Goal: Task Accomplishment & Management: Use online tool/utility

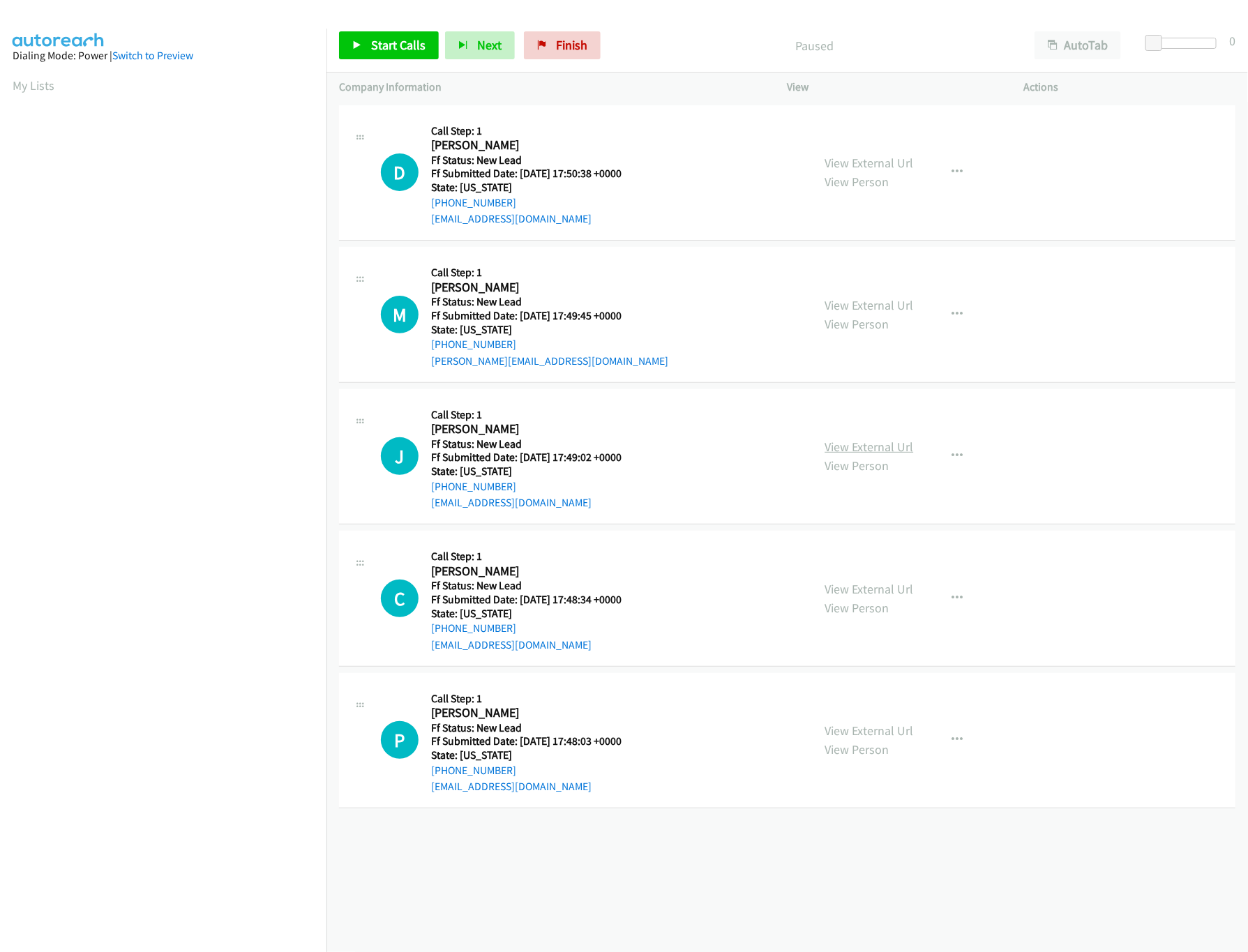
click at [861, 439] on link "View External Url" at bounding box center [869, 447] width 88 height 16
click at [893, 303] on link "View External Url" at bounding box center [869, 305] width 88 height 16
click at [893, 161] on link "View External Url" at bounding box center [869, 162] width 88 height 16
click at [402, 35] on link "Start Calls" at bounding box center [388, 46] width 100 height 28
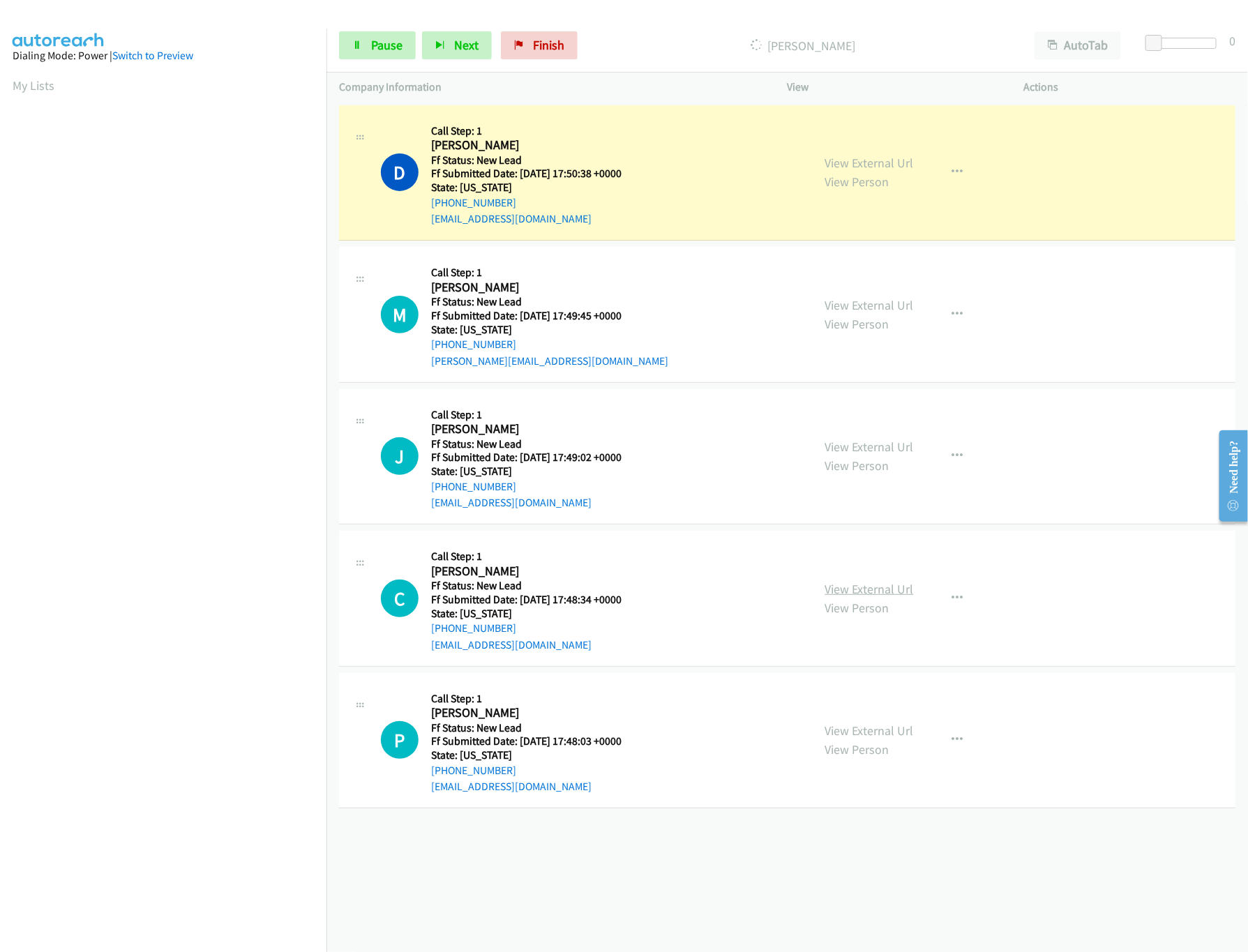
click at [865, 586] on link "View External Url" at bounding box center [869, 589] width 88 height 16
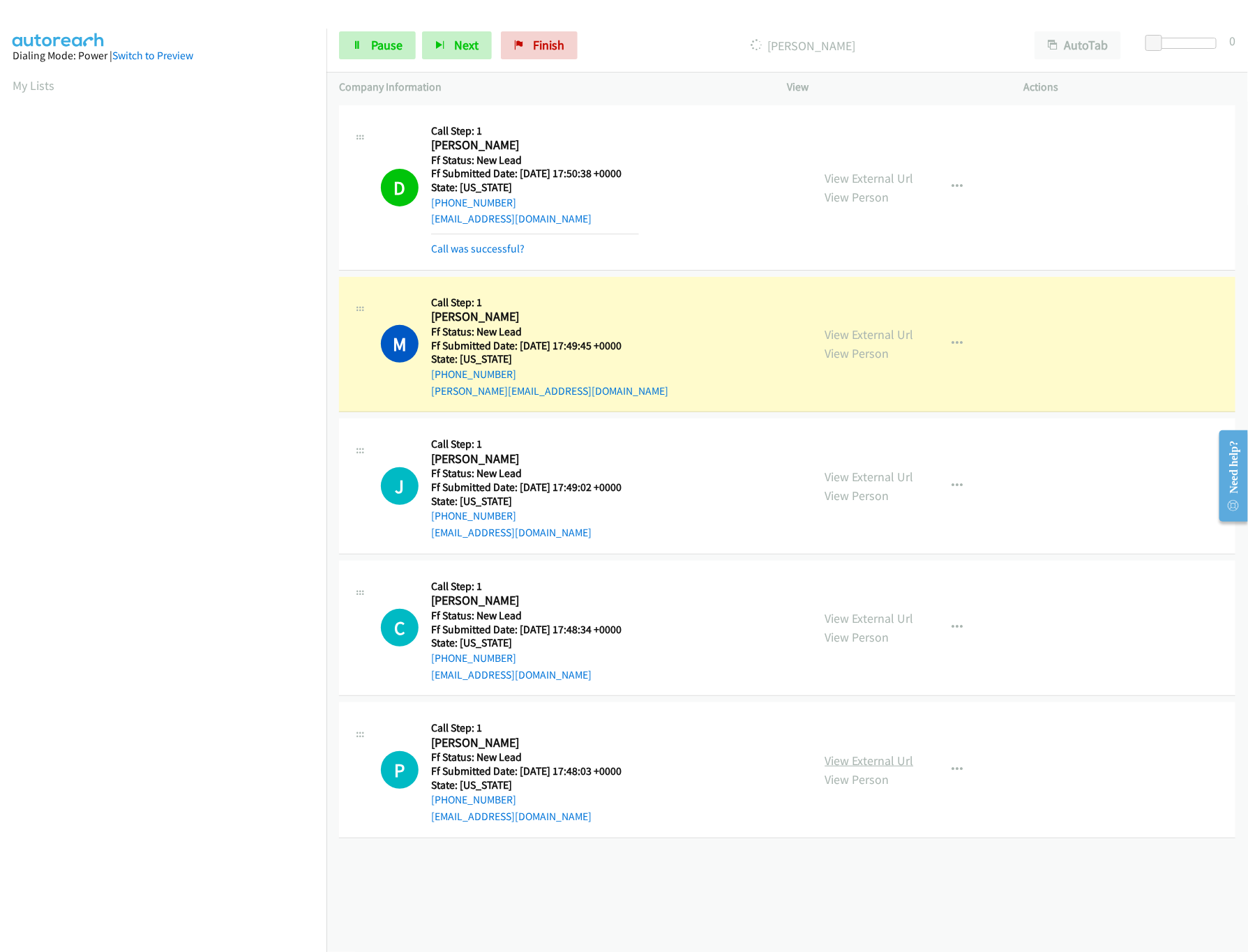
click at [872, 762] on link "View External Url" at bounding box center [869, 761] width 88 height 16
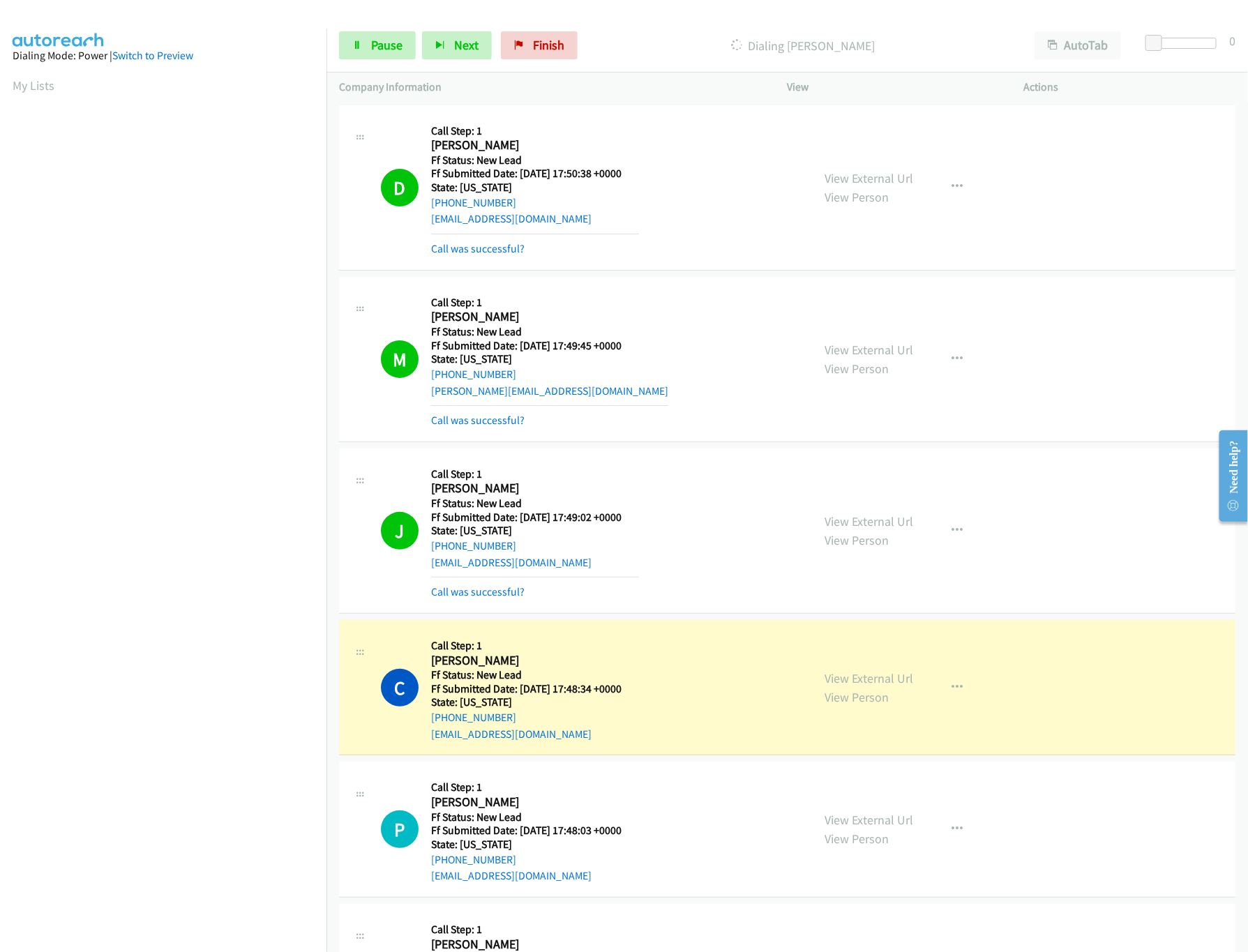
click at [417, 43] on div "Start Calls Pause Next Finish" at bounding box center [461, 46] width 245 height 28
click at [402, 54] on link "Pause" at bounding box center [376, 46] width 76 height 28
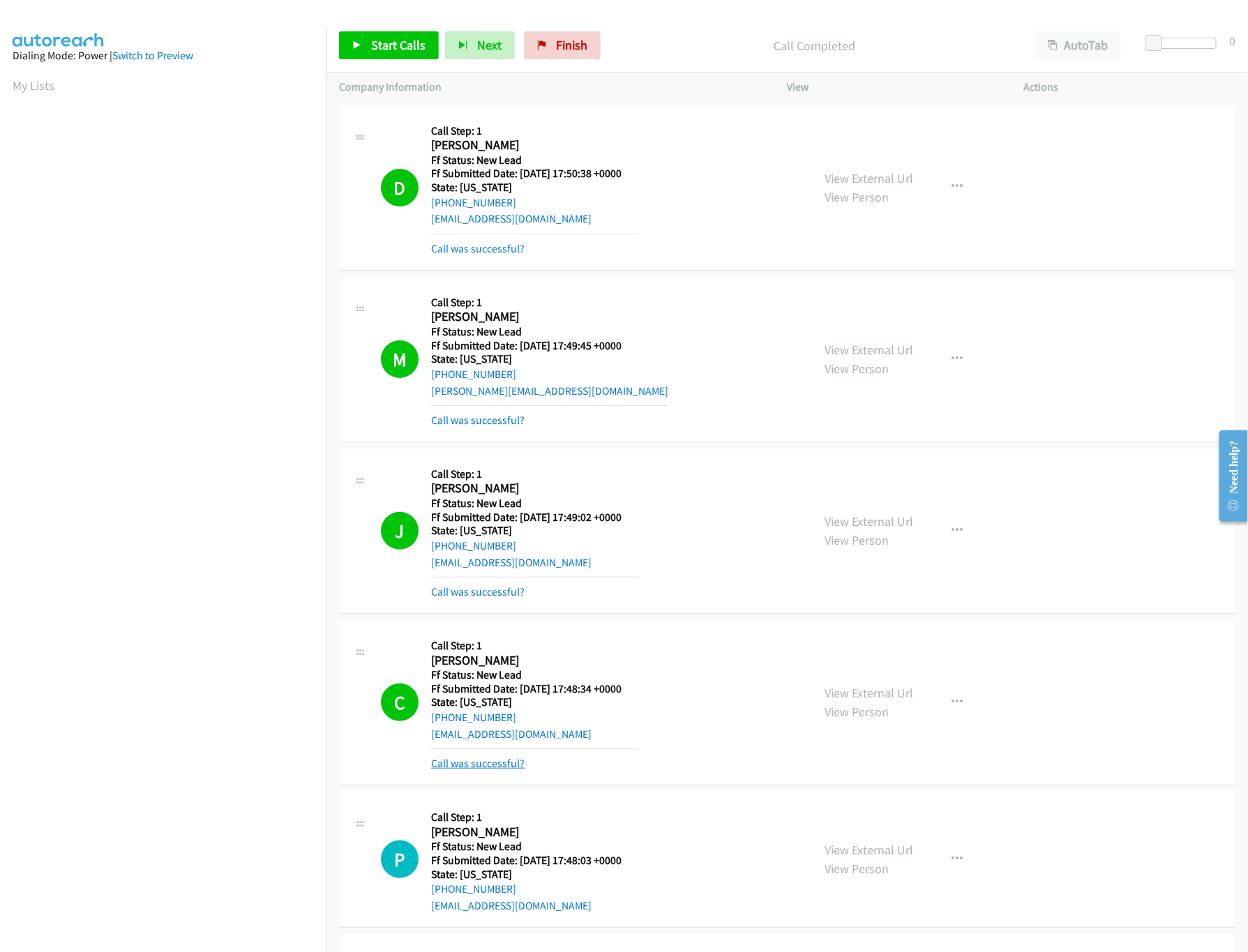
click at [472, 768] on link "Call was successful?" at bounding box center [477, 763] width 93 height 13
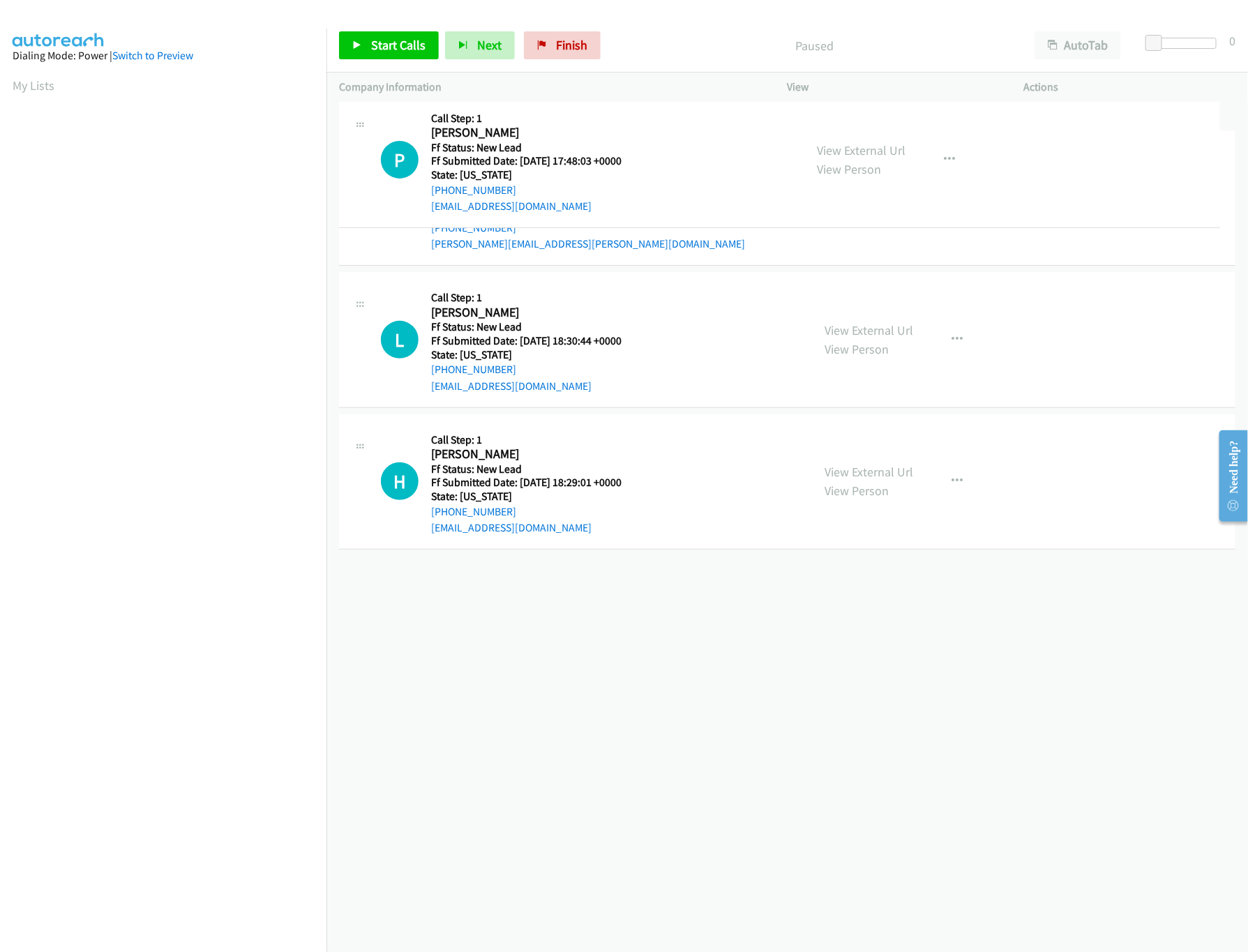
drag, startPoint x: 592, startPoint y: 592, endPoint x: 637, endPoint y: 149, distance: 445.3
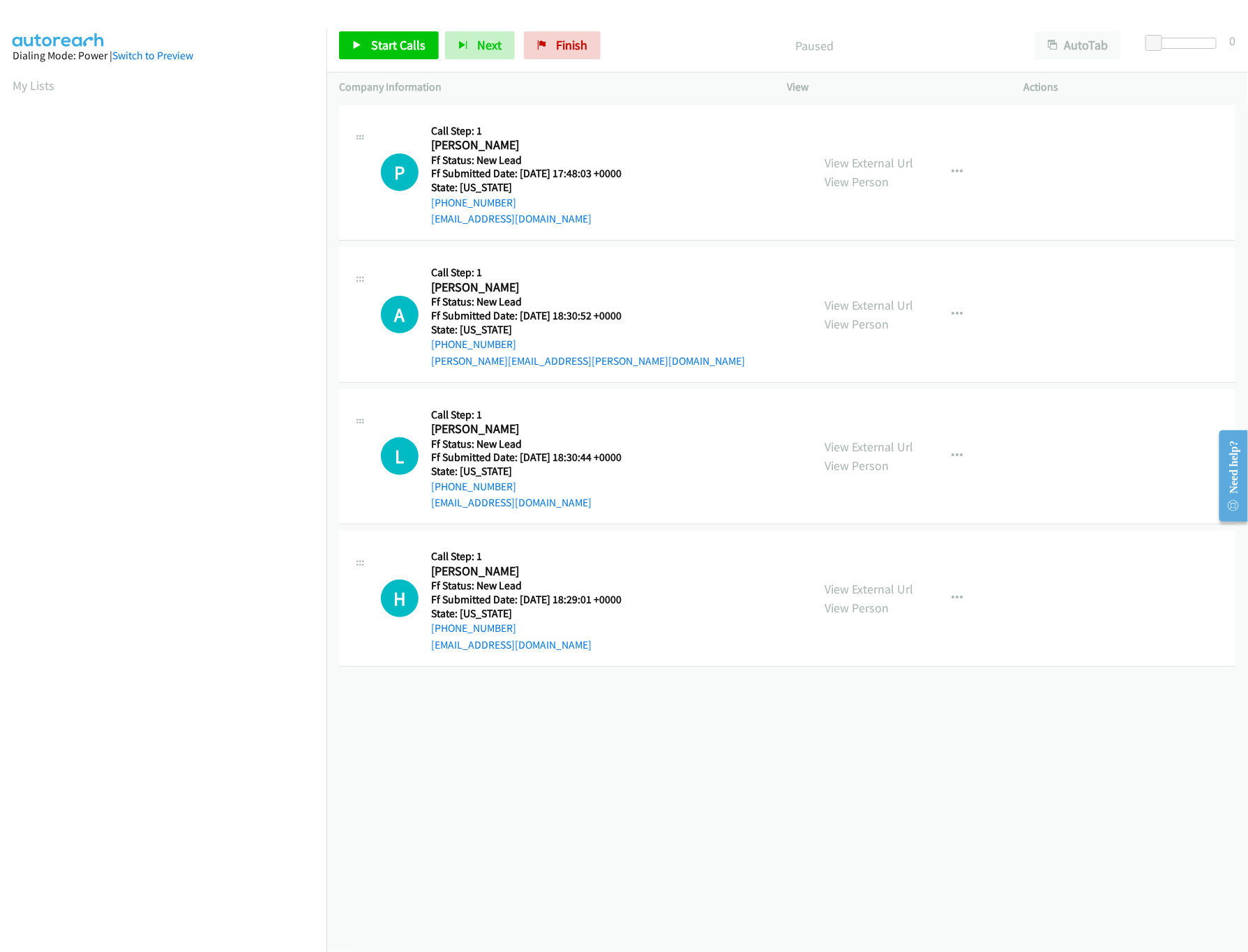
click at [867, 296] on div "View External Url View Person" at bounding box center [869, 315] width 88 height 38
click at [867, 301] on link "View External Url" at bounding box center [869, 305] width 88 height 16
click at [388, 44] on span "Start Calls" at bounding box center [398, 45] width 54 height 16
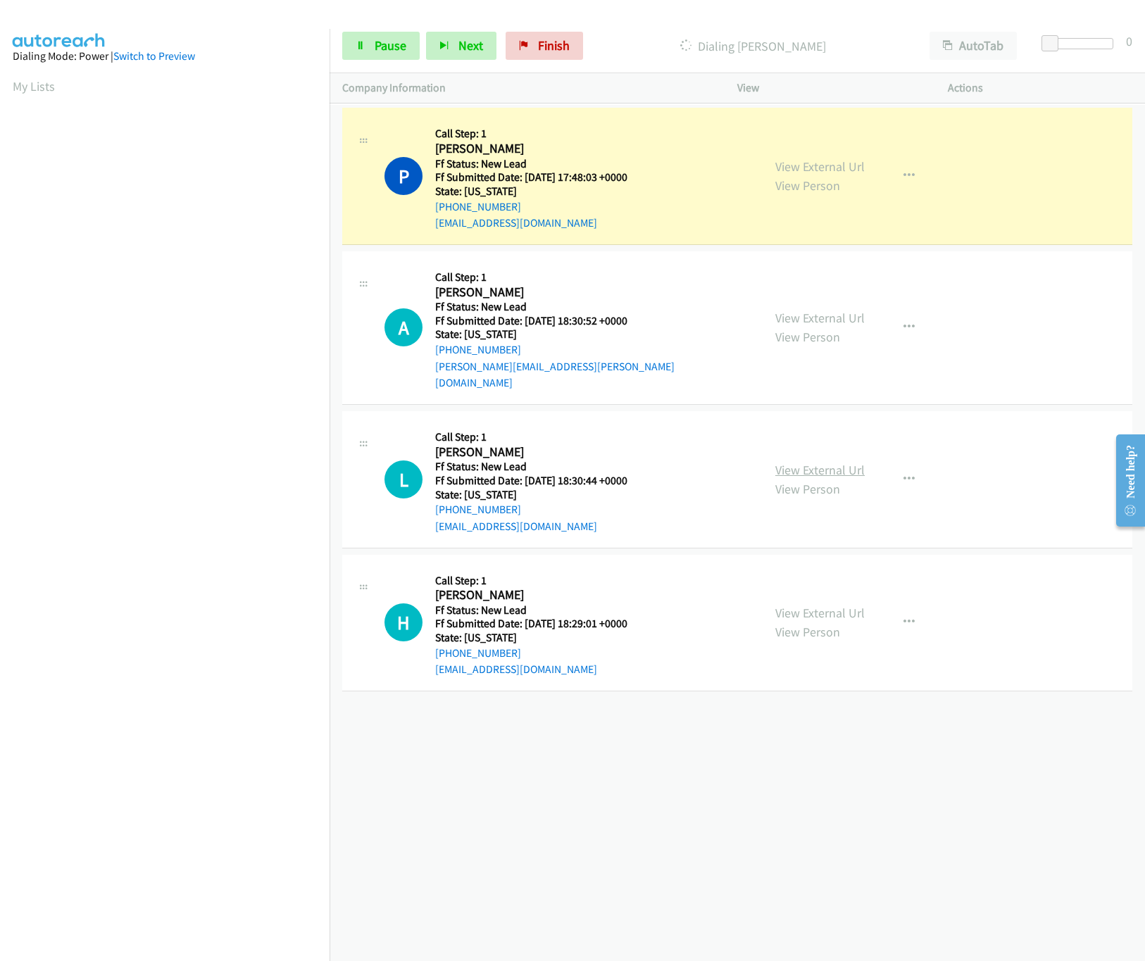
click at [809, 462] on link "View External Url" at bounding box center [819, 470] width 89 height 16
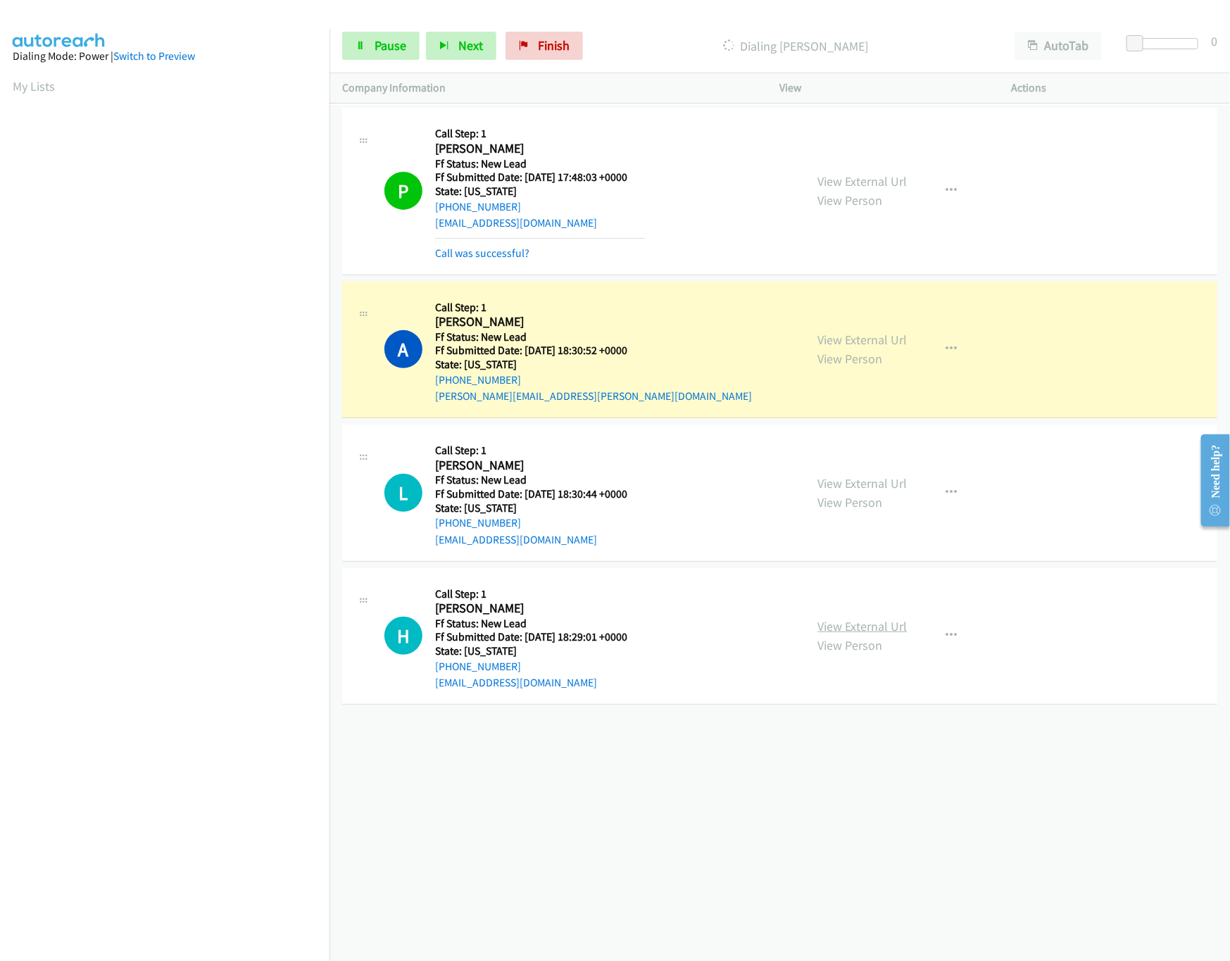
click at [854, 628] on link "View External Url" at bounding box center [862, 626] width 89 height 16
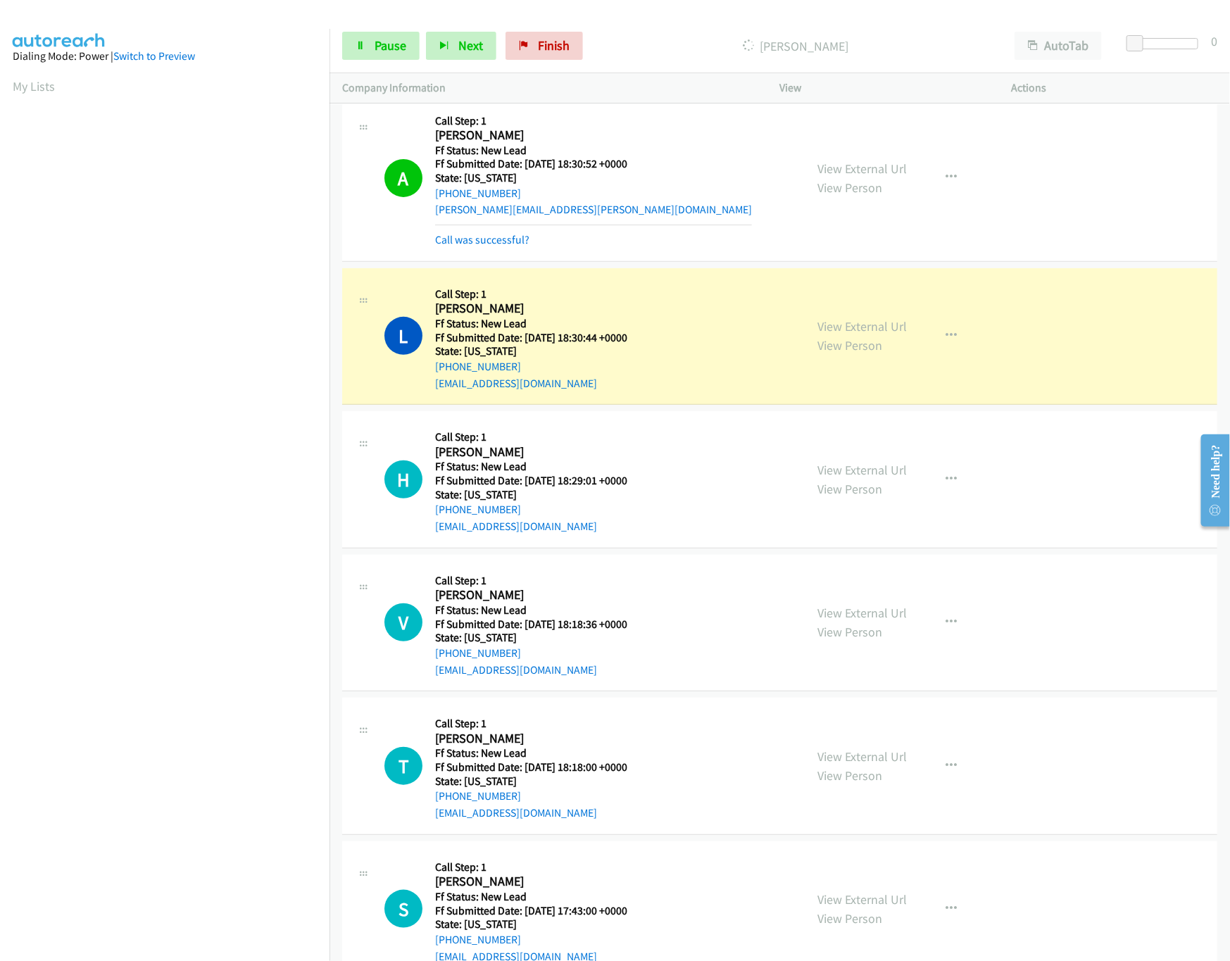
scroll to position [232, 0]
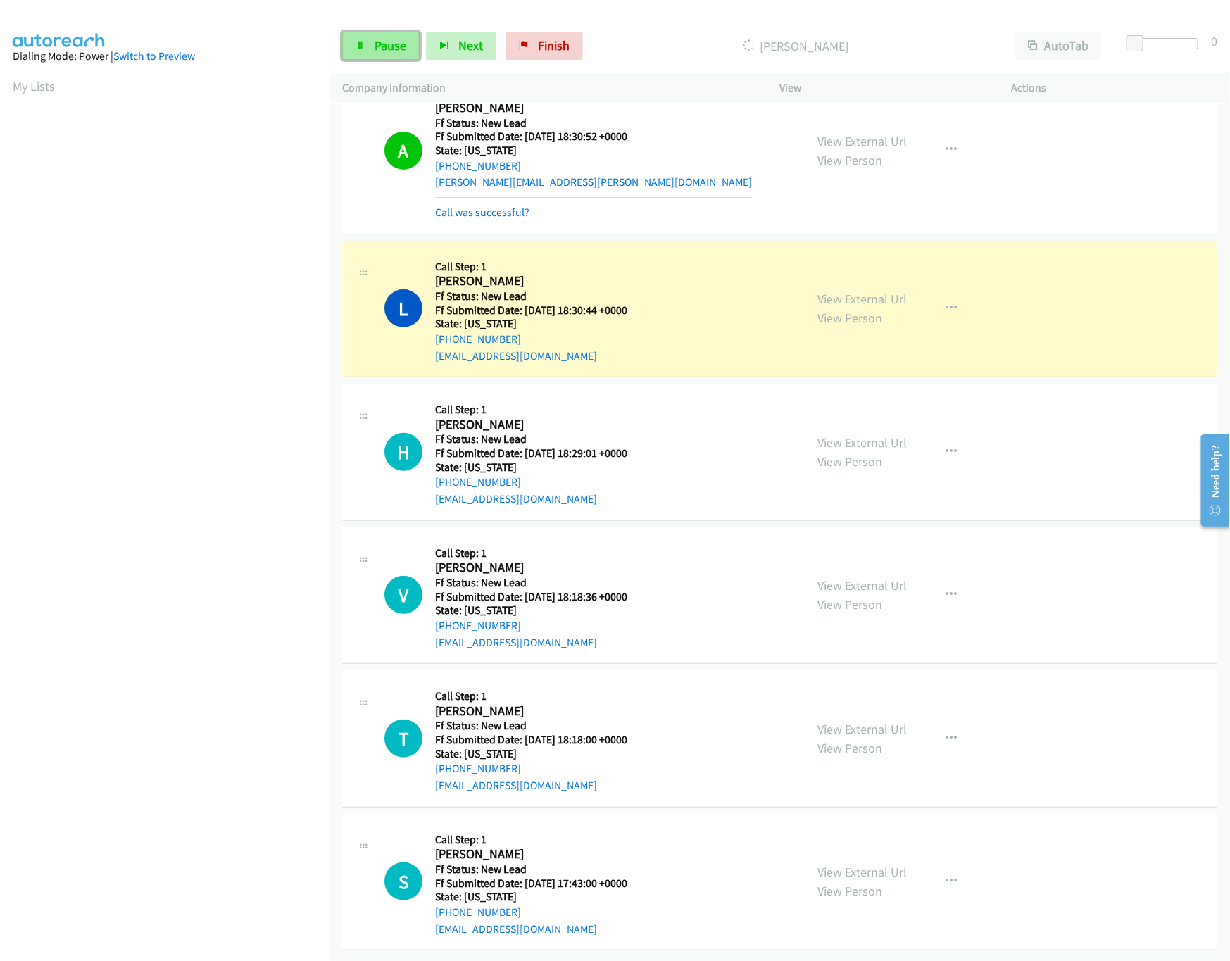
click at [370, 49] on link "Pause" at bounding box center [380, 46] width 77 height 28
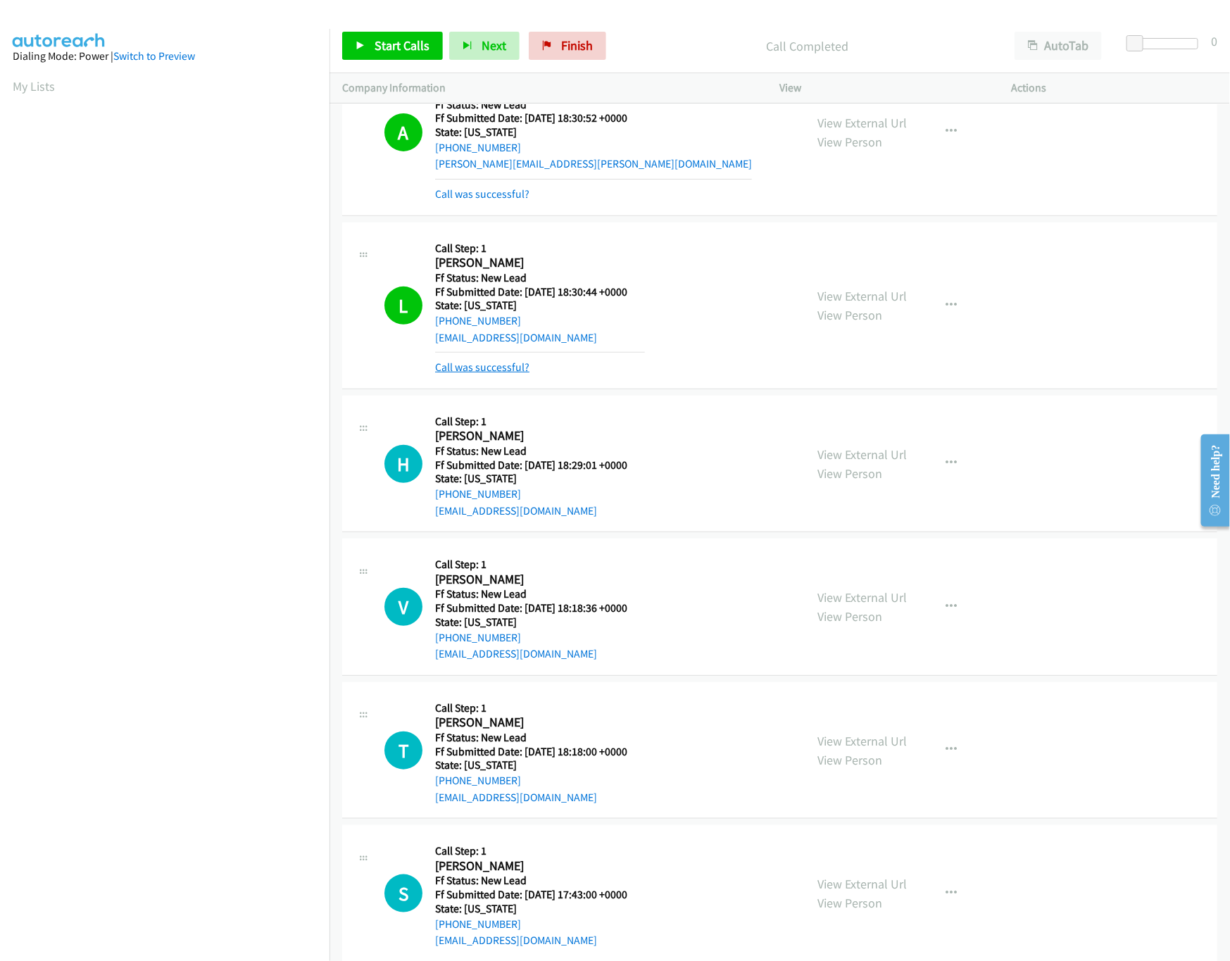
click at [511, 362] on link "Call was successful?" at bounding box center [482, 367] width 94 height 13
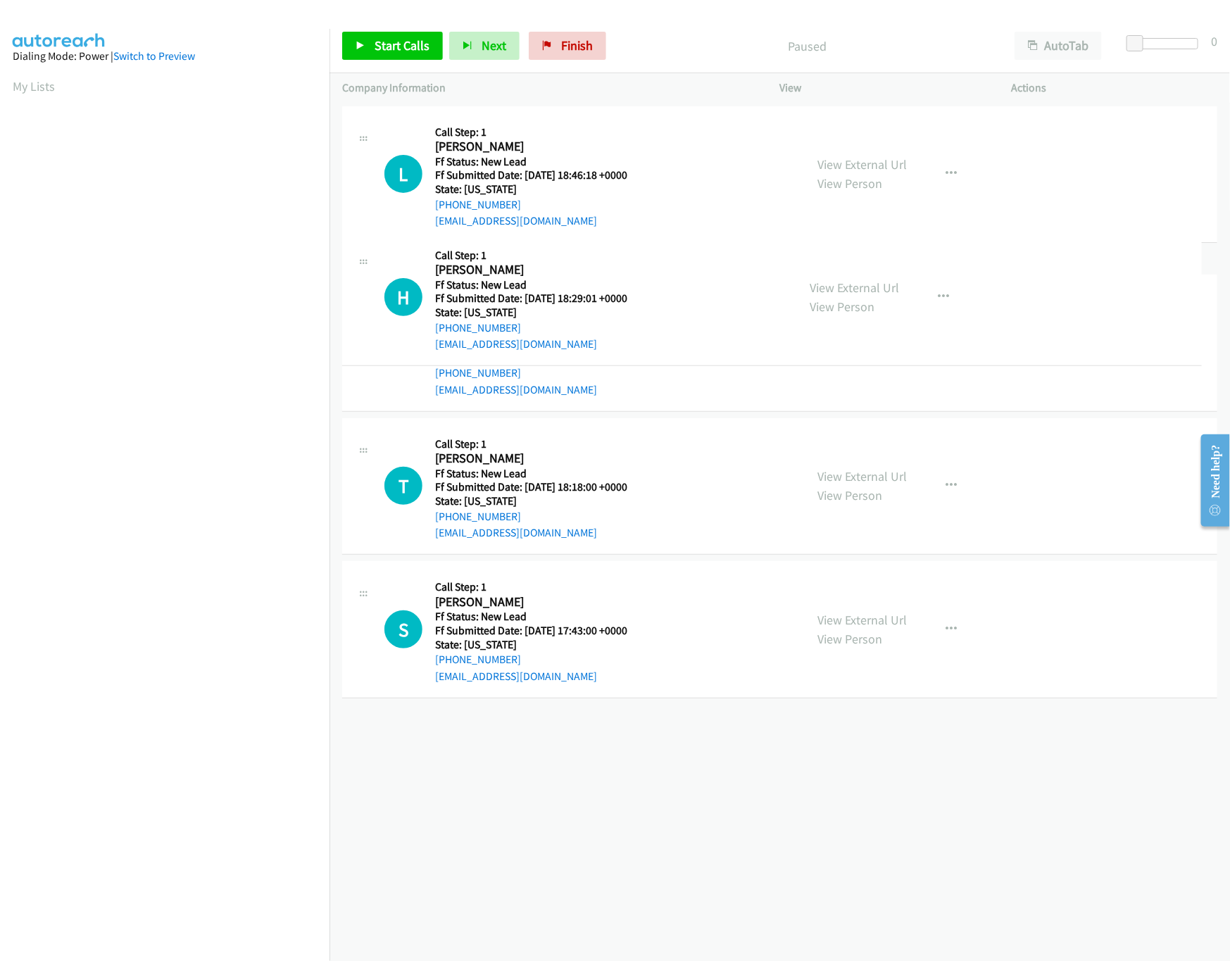
drag, startPoint x: 586, startPoint y: 301, endPoint x: 587, endPoint y: 146, distance: 154.2
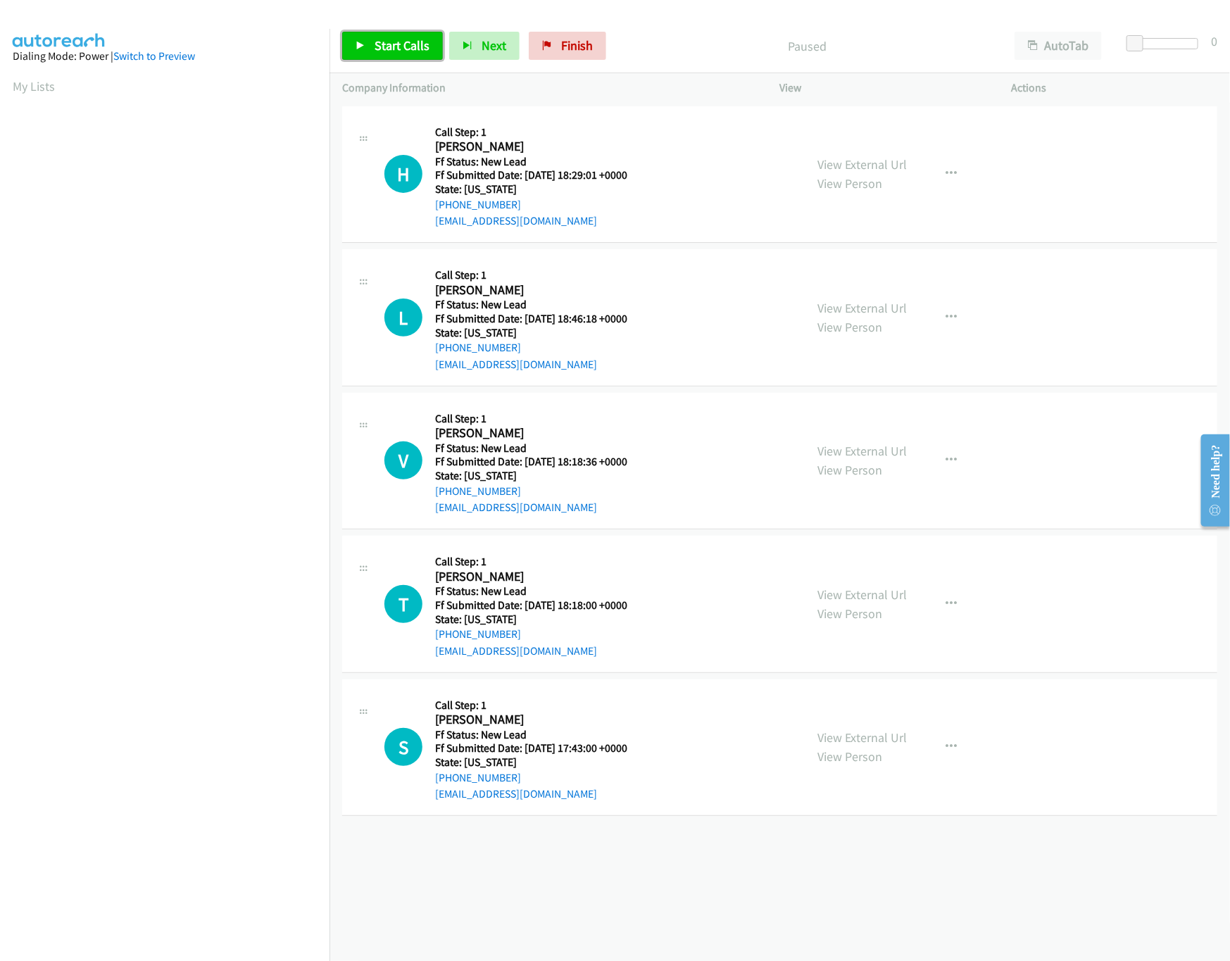
click at [421, 53] on span "Start Calls" at bounding box center [402, 45] width 55 height 16
click at [863, 454] on link "View External Url" at bounding box center [862, 451] width 89 height 16
click at [856, 305] on link "View External Url" at bounding box center [862, 308] width 89 height 16
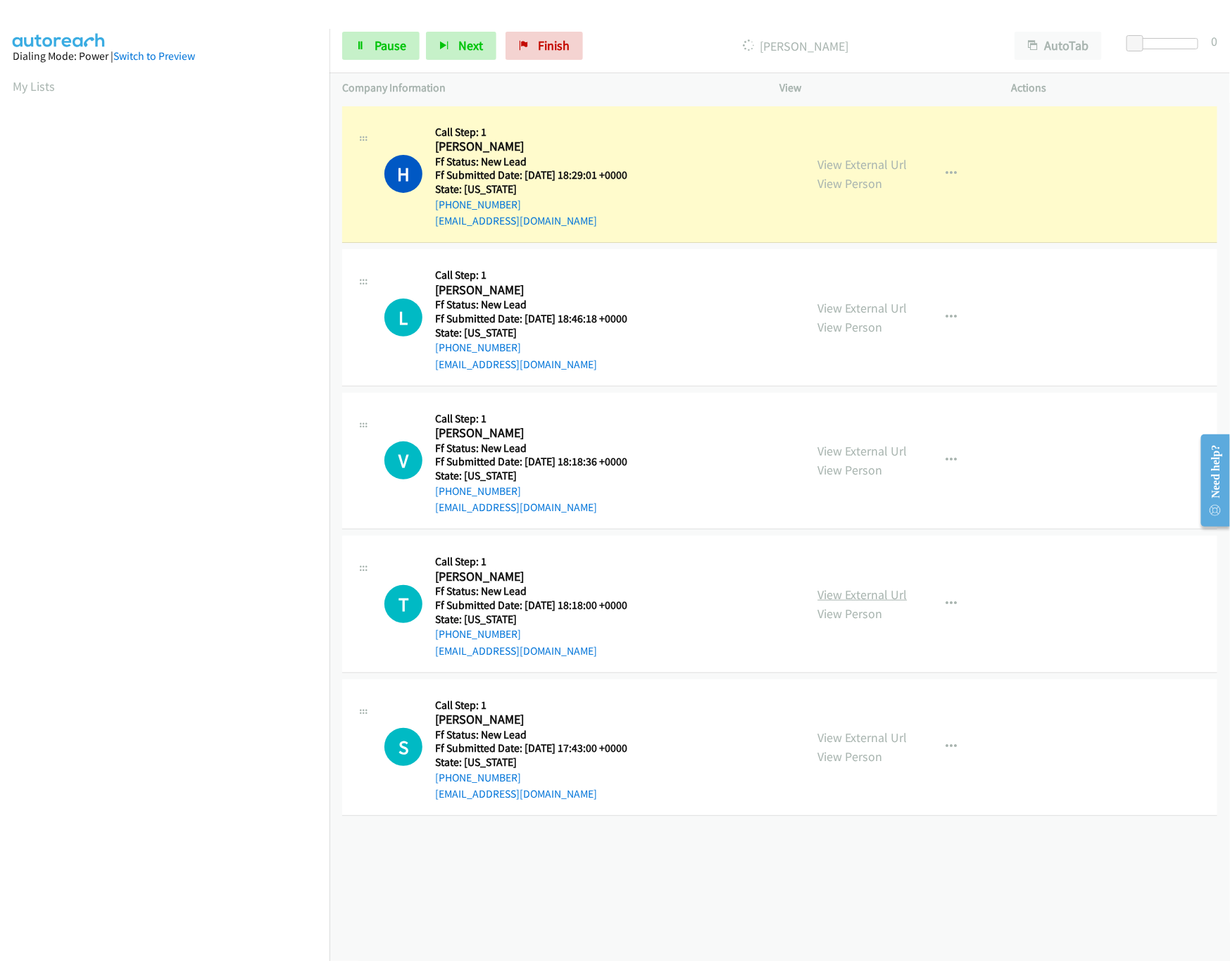
click at [852, 587] on link "View External Url" at bounding box center [862, 595] width 89 height 16
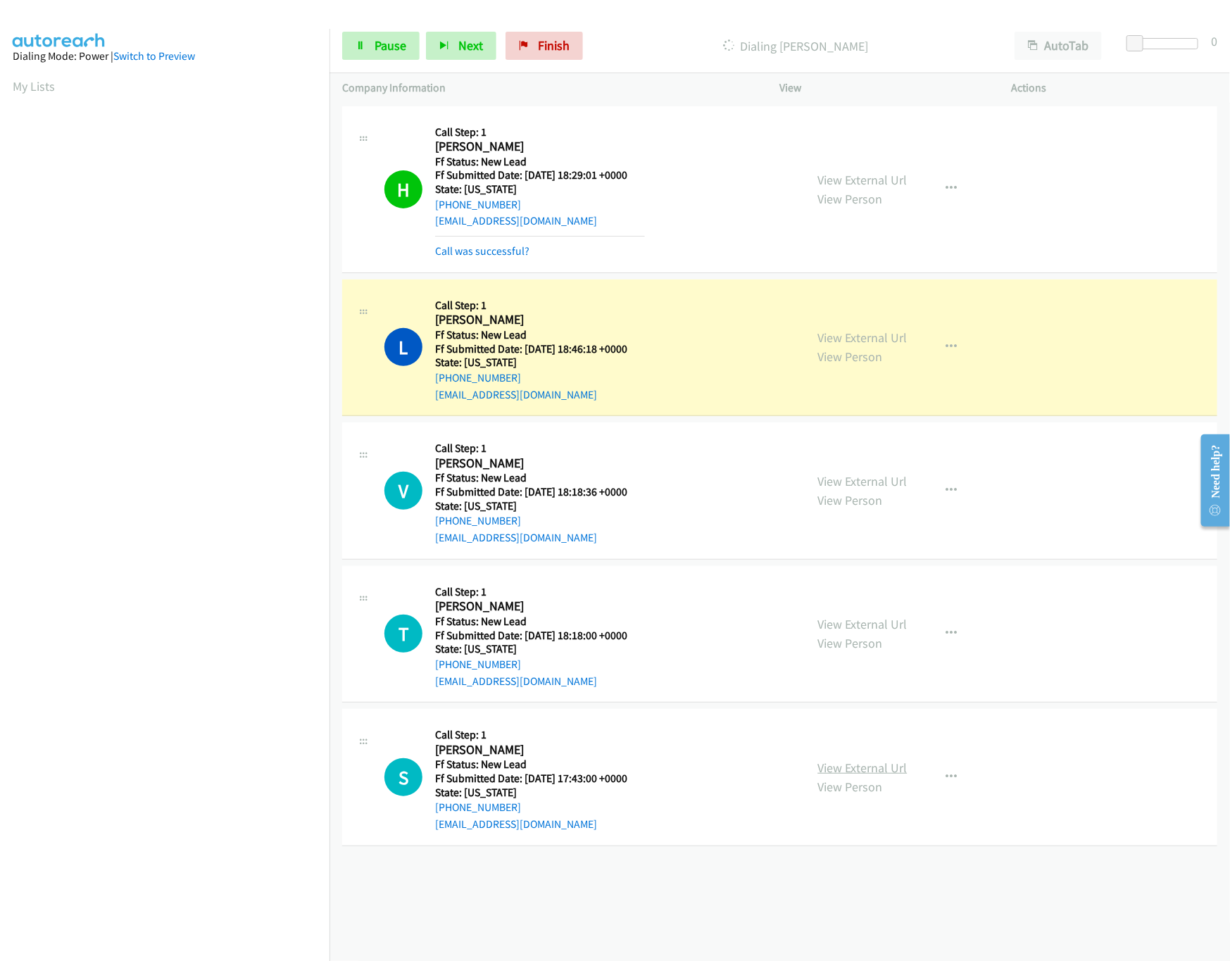
click at [871, 770] on link "View External Url" at bounding box center [862, 768] width 89 height 16
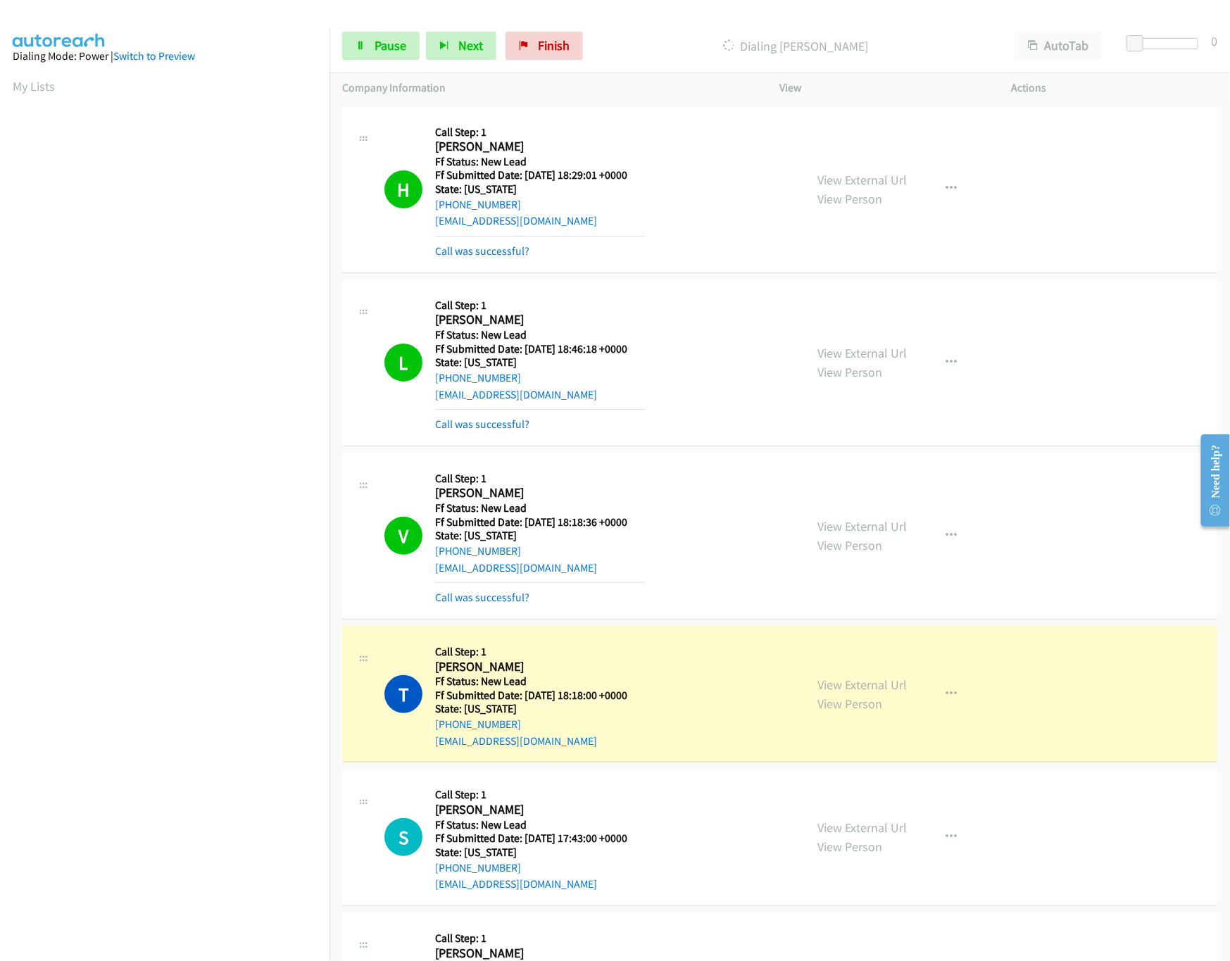
click at [1147, 49] on div at bounding box center [1166, 43] width 65 height 11
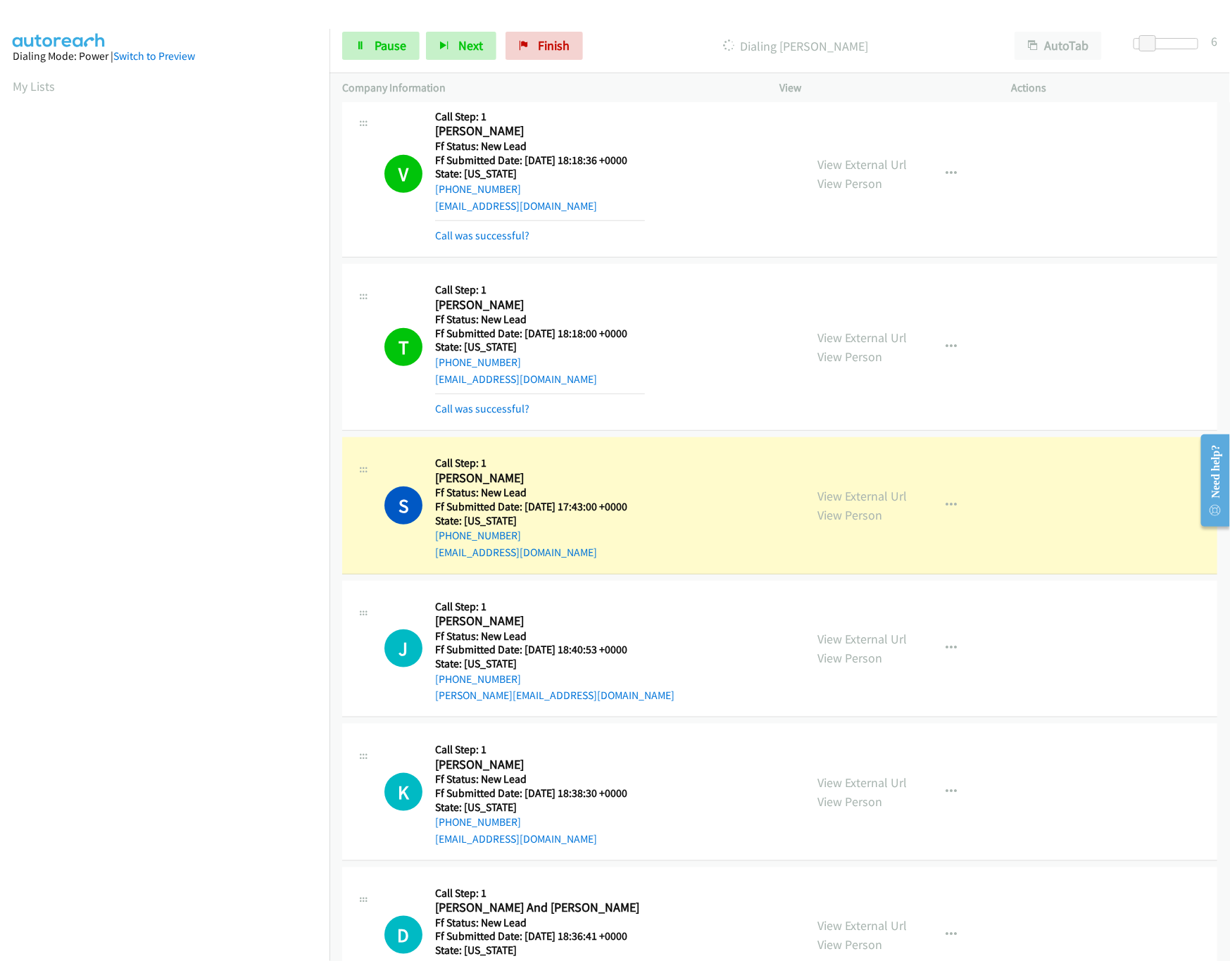
scroll to position [435, 0]
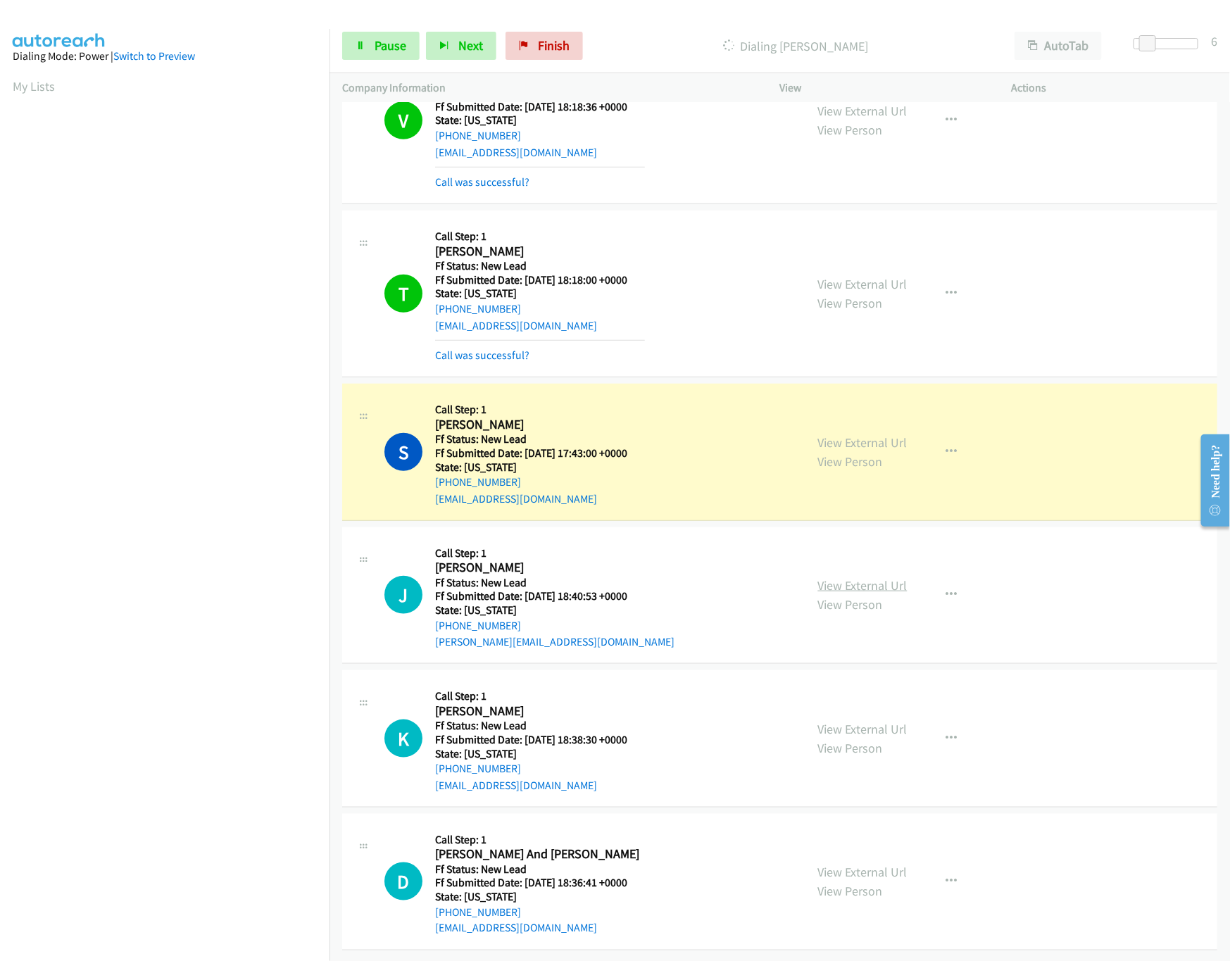
click at [854, 578] on link "View External Url" at bounding box center [862, 586] width 89 height 16
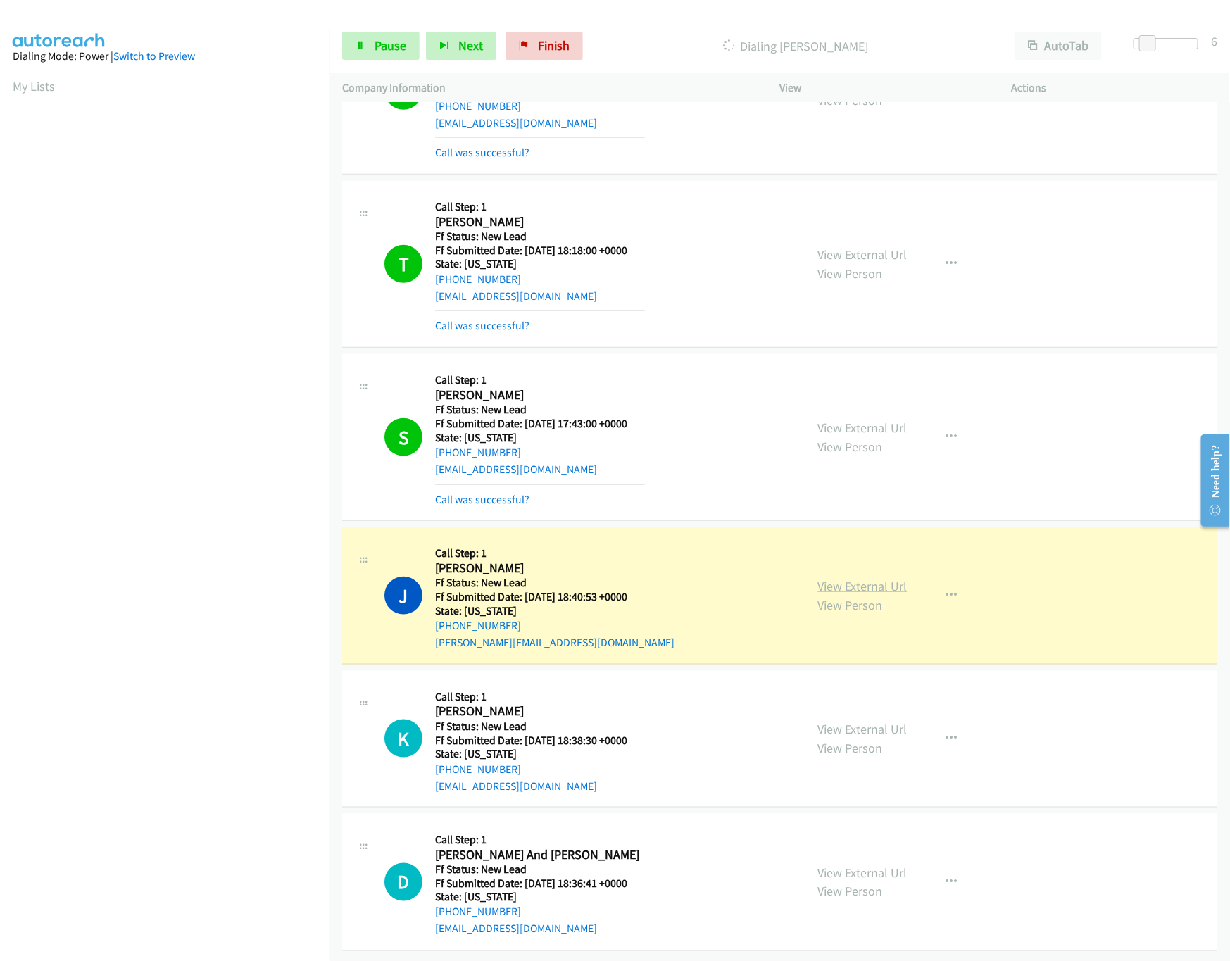
scroll to position [465, 0]
click at [860, 721] on link "View External Url" at bounding box center [862, 729] width 89 height 16
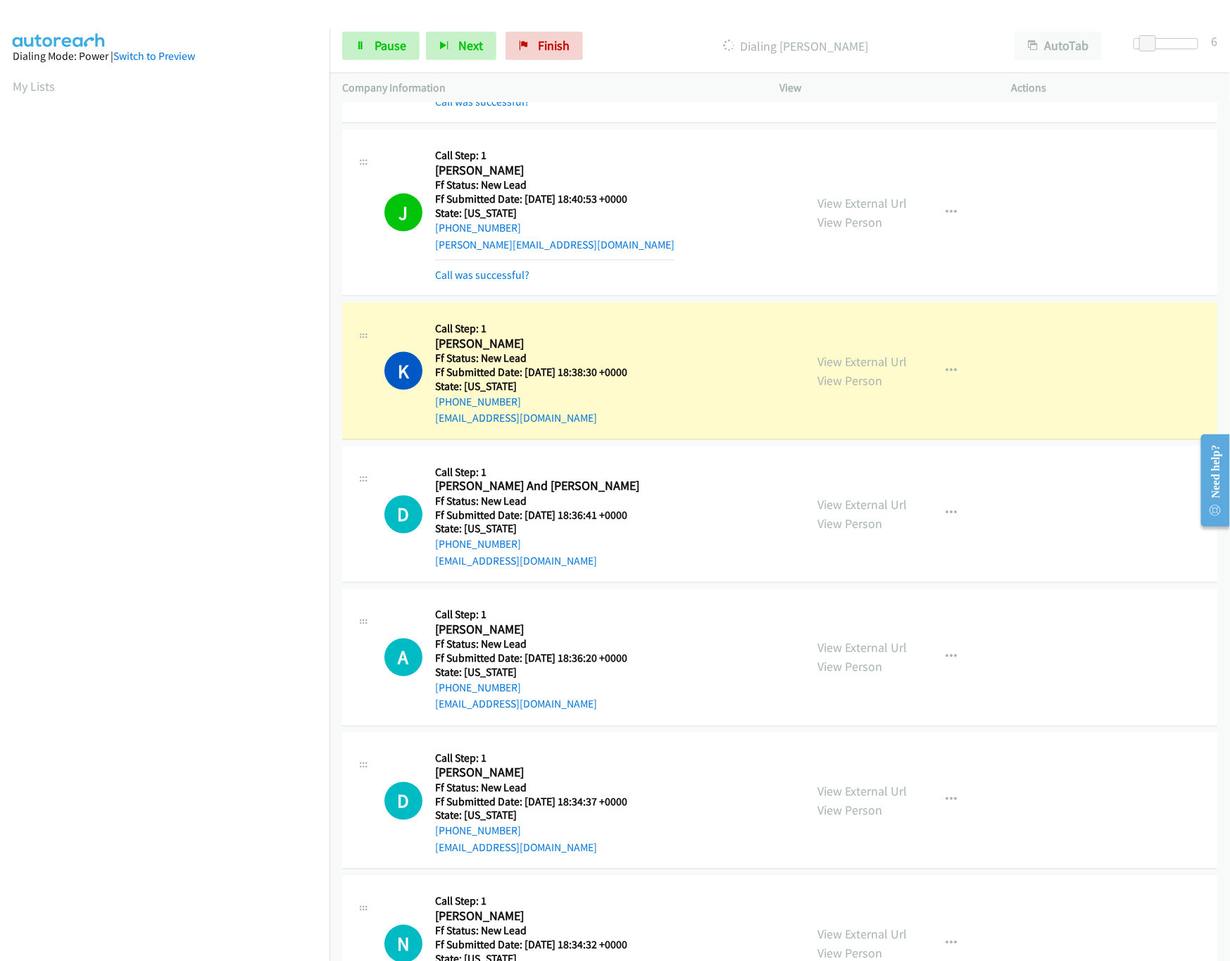
scroll to position [926, 0]
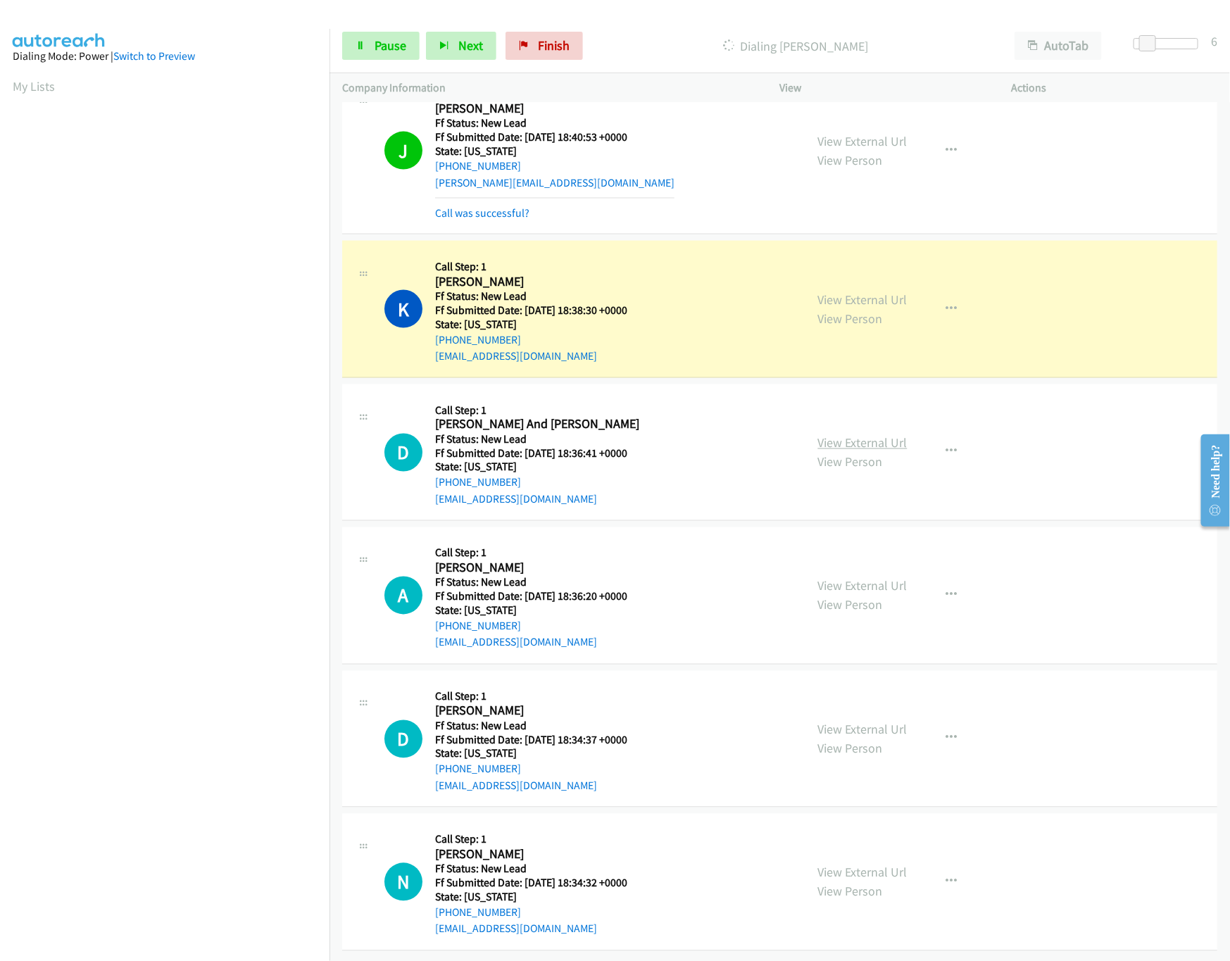
click at [870, 435] on link "View External Url" at bounding box center [862, 443] width 89 height 16
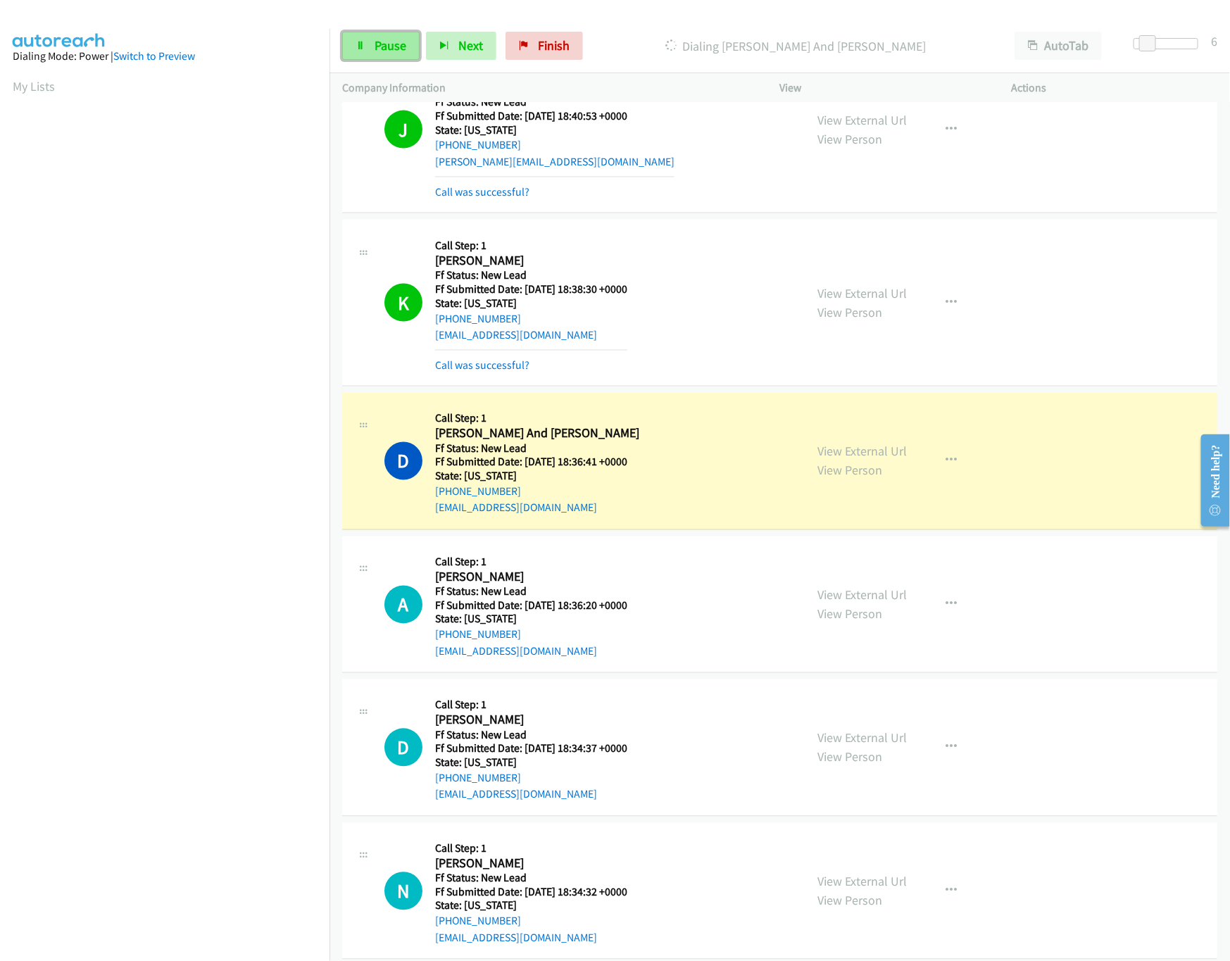
click at [372, 57] on link "Pause" at bounding box center [380, 46] width 77 height 28
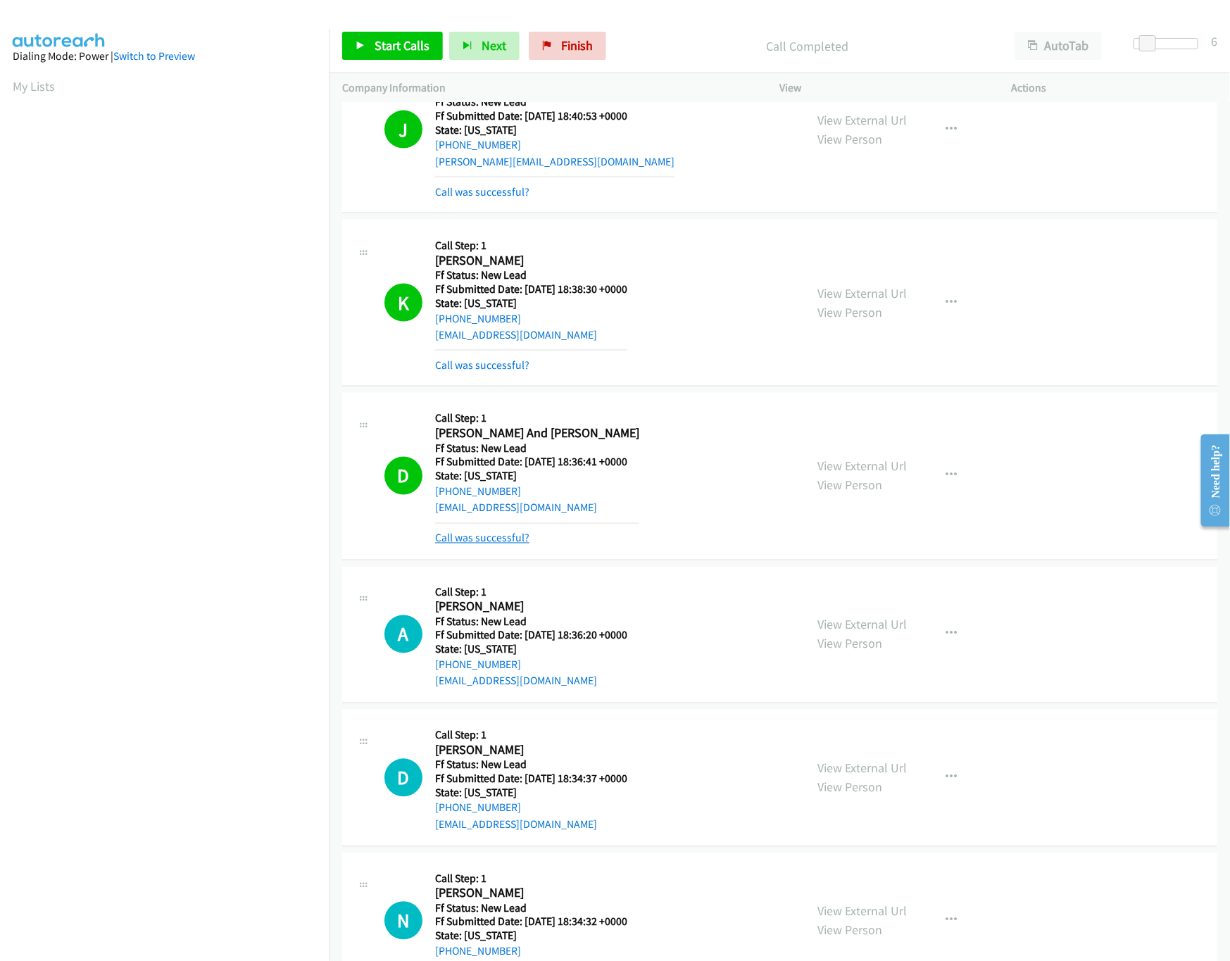
click at [493, 537] on link "Call was successful?" at bounding box center [482, 538] width 94 height 13
